Goal: Find specific page/section: Find specific page/section

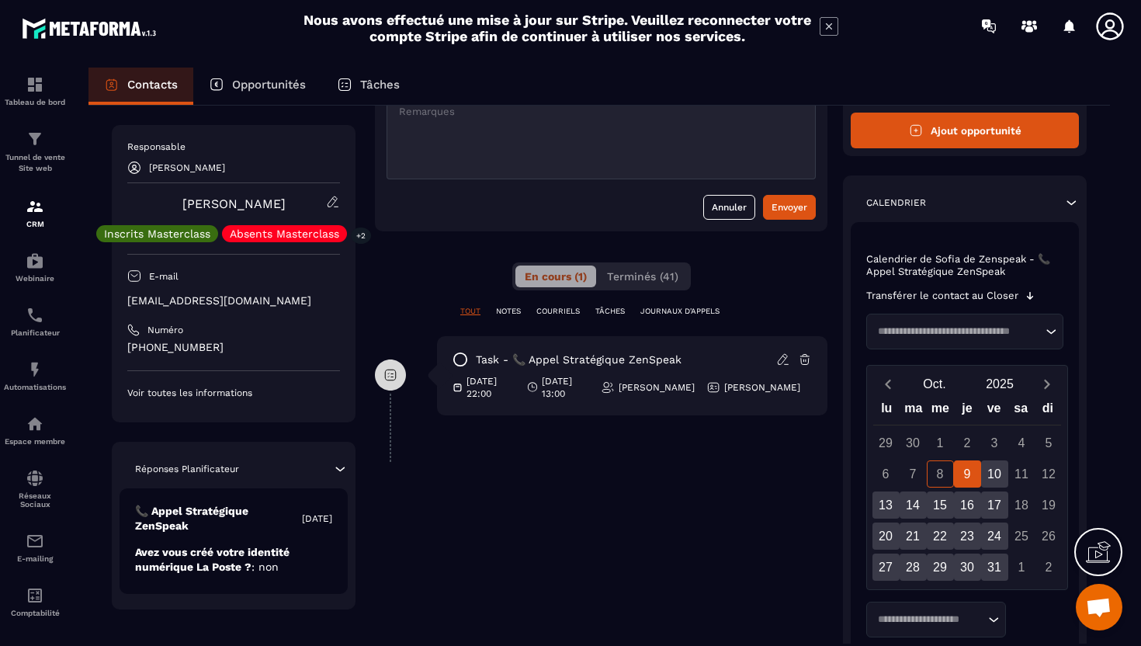
scroll to position [153, 0]
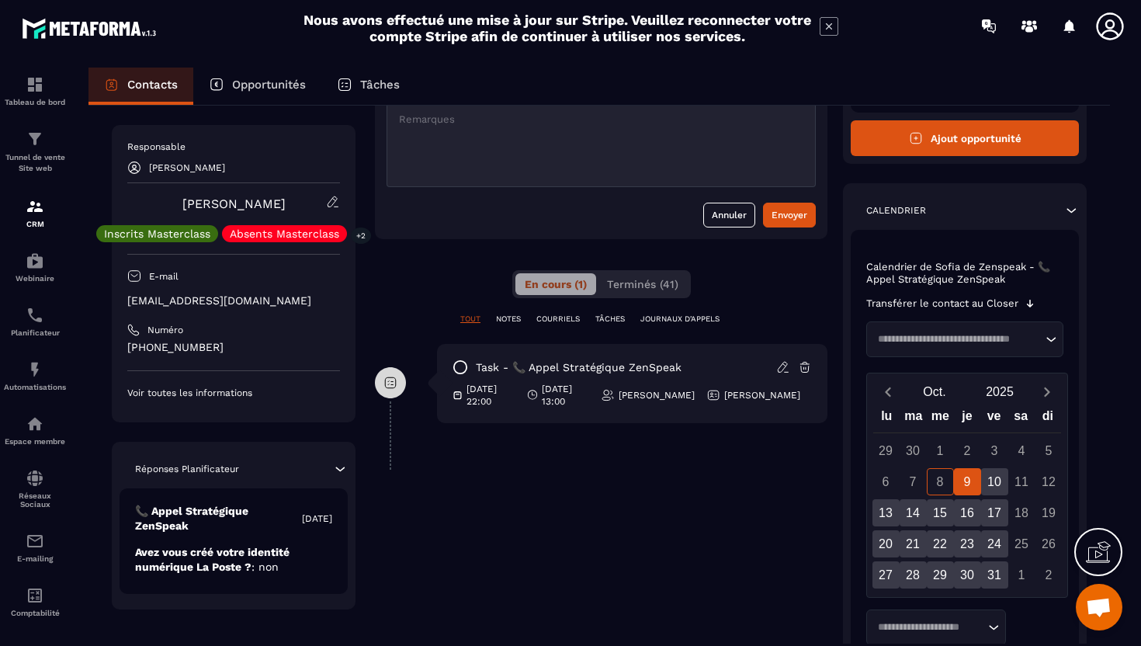
click at [627, 297] on div "En cours (1) Terminés (41)" at bounding box center [601, 284] width 179 height 28
click at [627, 289] on span "Terminés (41)" at bounding box center [642, 284] width 71 height 12
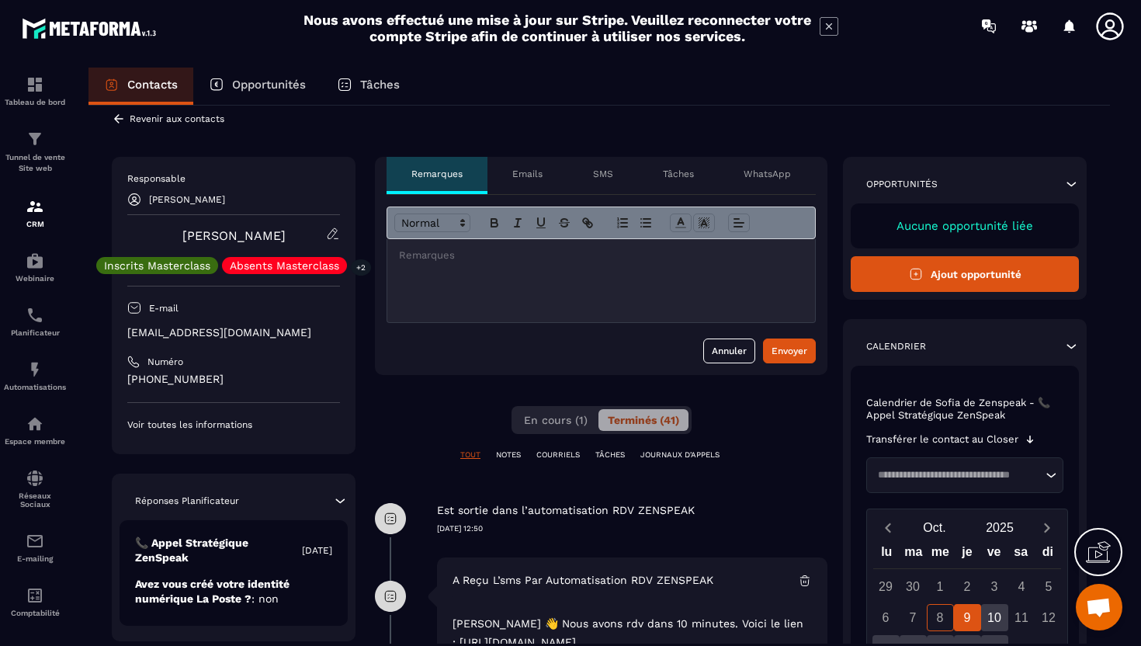
scroll to position [0, 0]
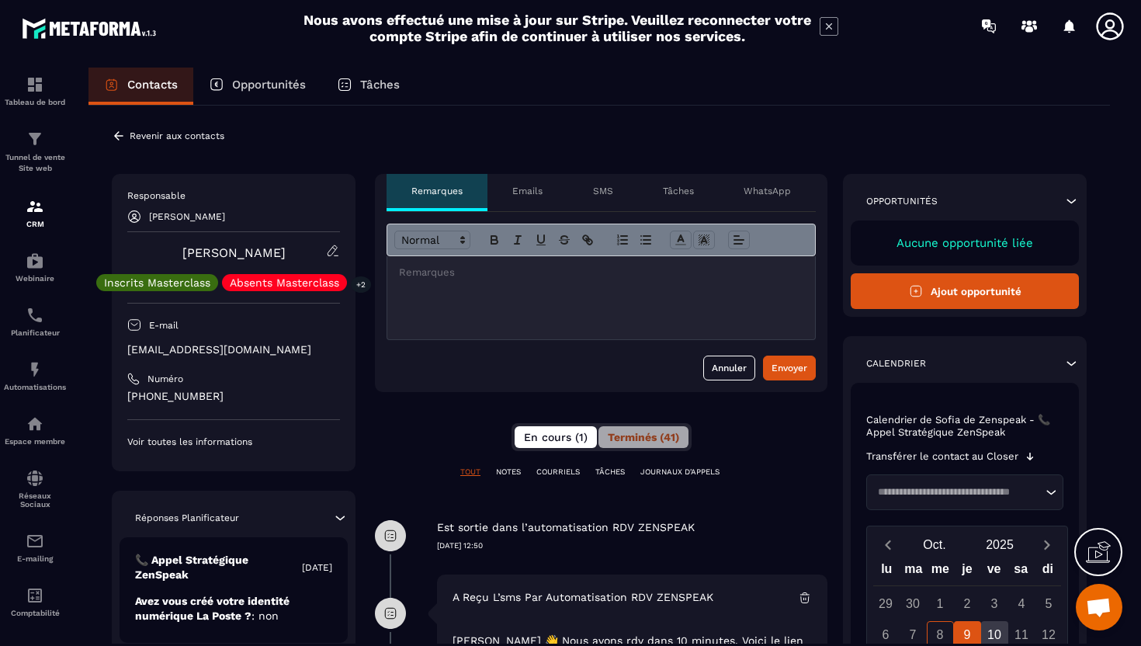
click at [525, 429] on button "En cours (1)" at bounding box center [556, 437] width 82 height 22
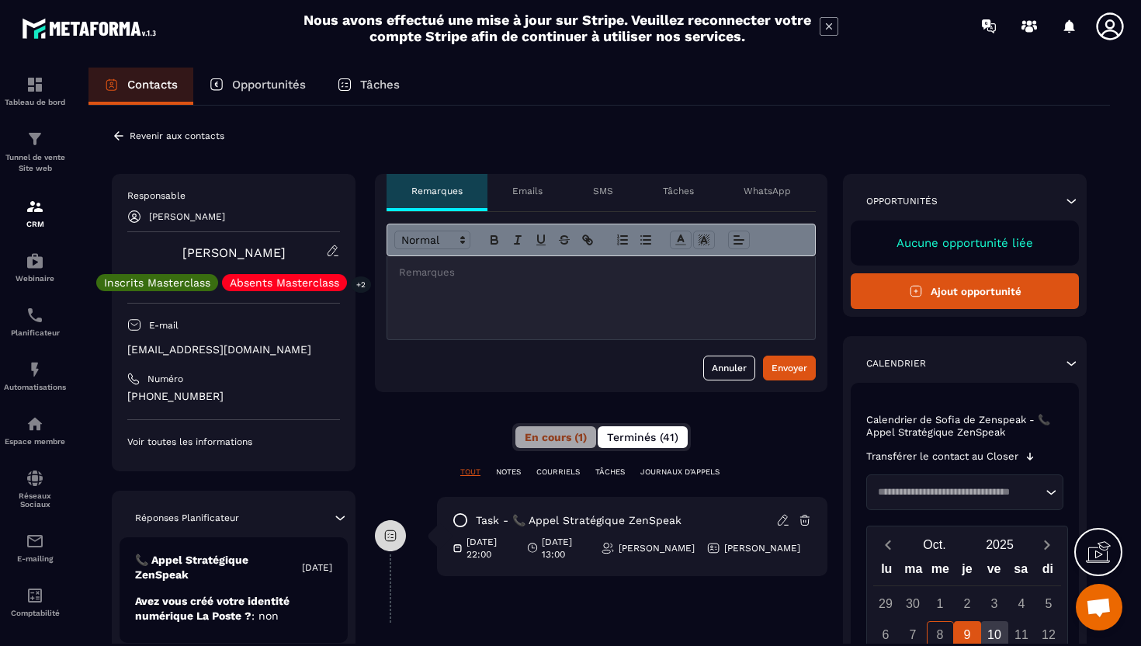
click at [635, 432] on span "Terminés (41)" at bounding box center [642, 437] width 71 height 12
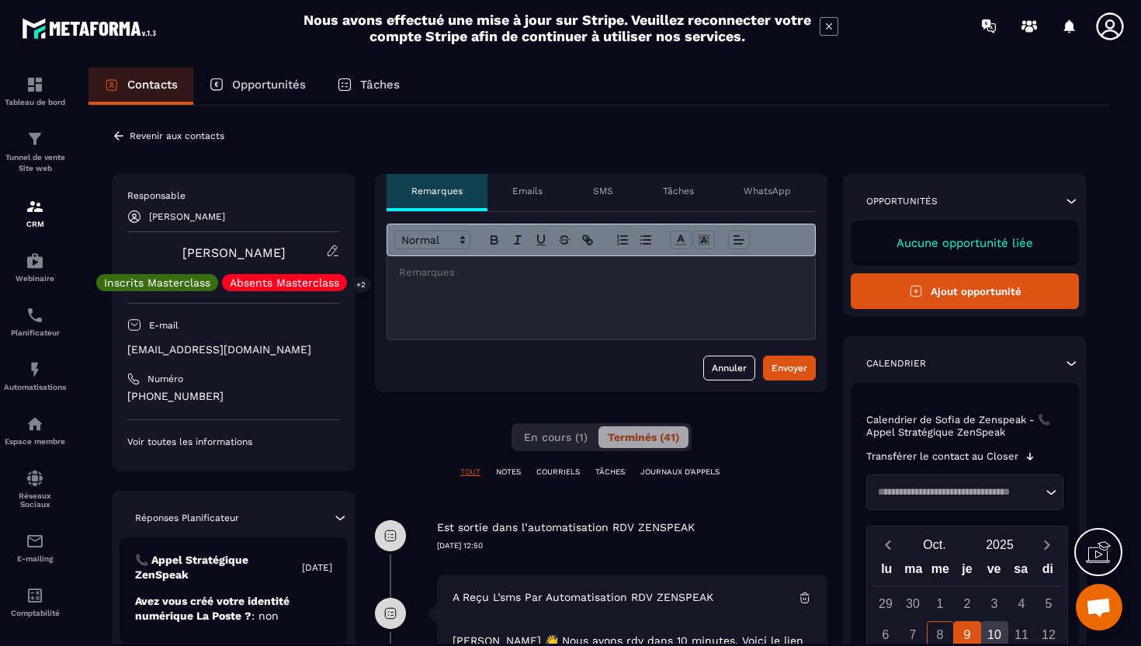
click at [116, 138] on icon at bounding box center [119, 136] width 14 height 14
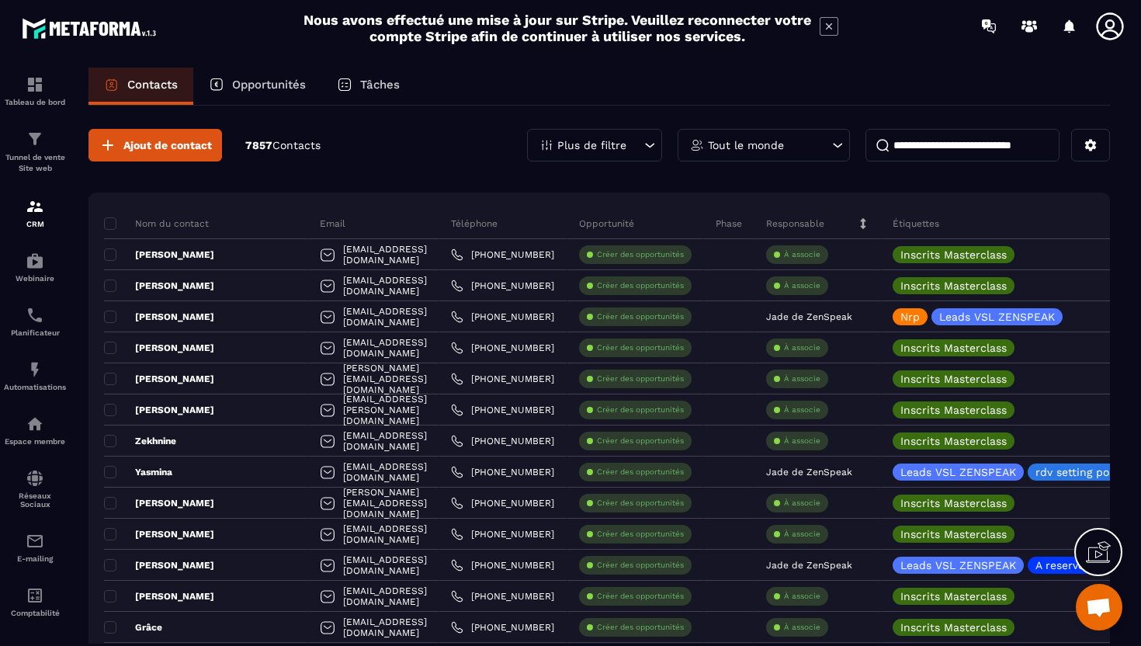
click at [974, 141] on input at bounding box center [963, 145] width 194 height 33
type input "*"
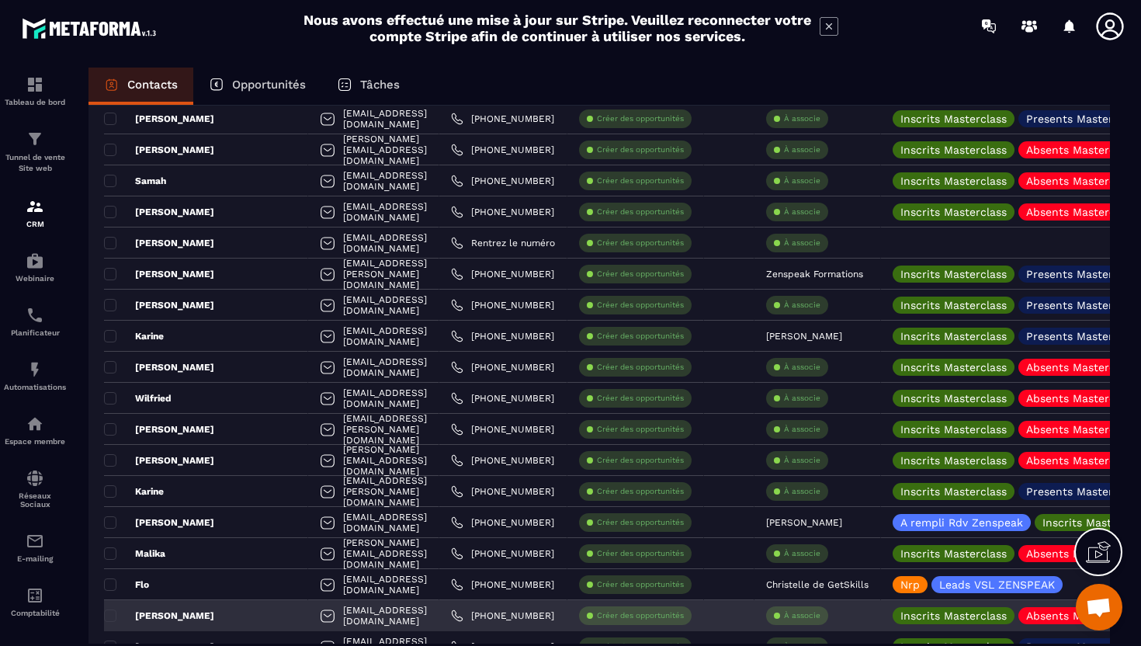
scroll to position [2619, 0]
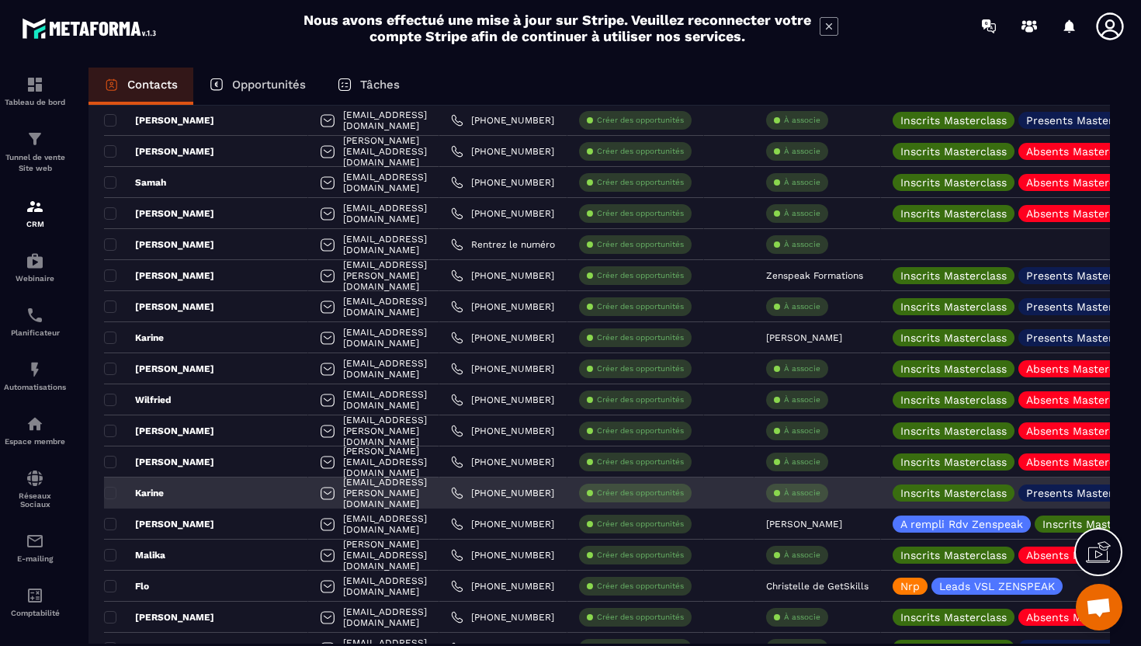
click at [213, 488] on div "Karine" at bounding box center [206, 492] width 204 height 31
